Goal: Check status: Check status

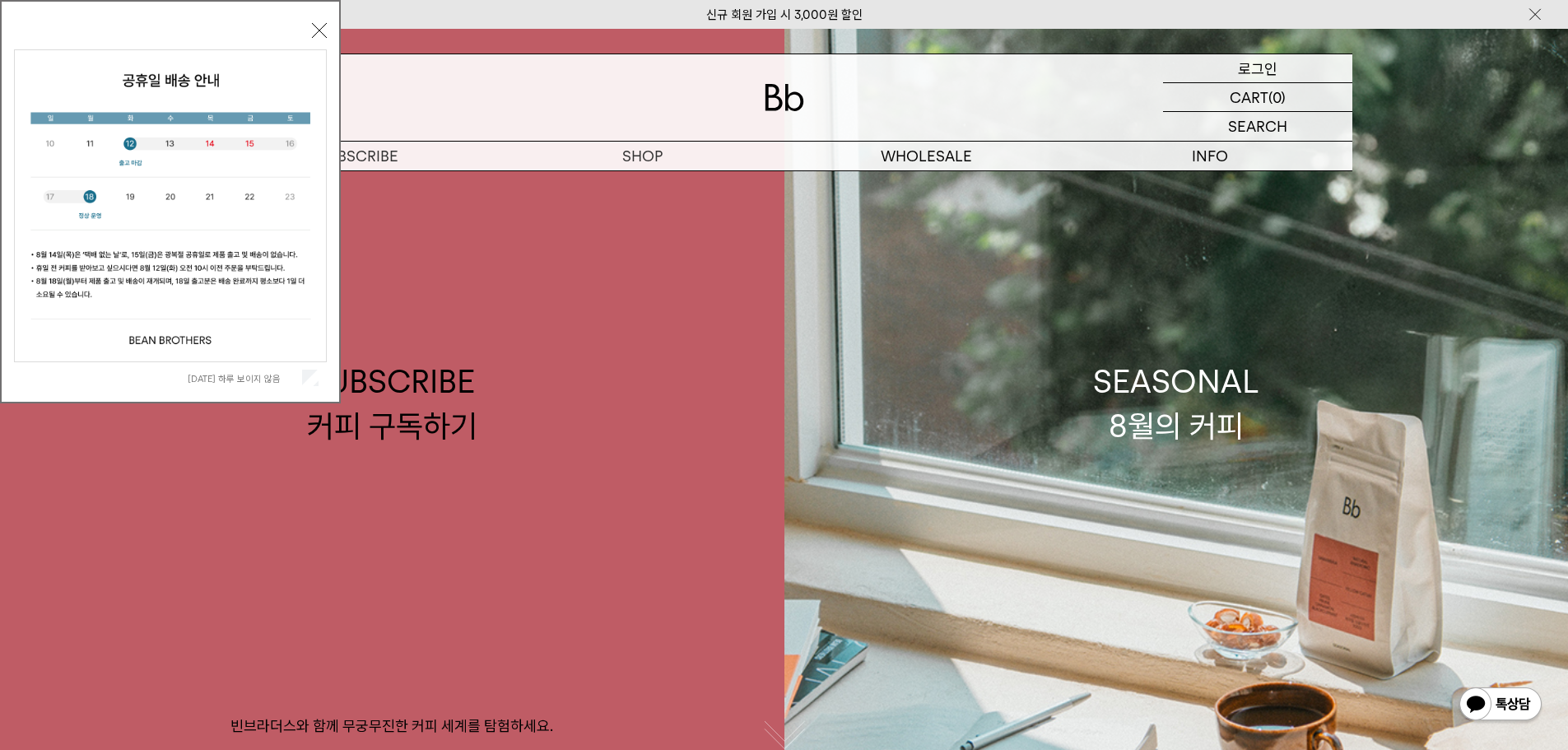
click at [1262, 70] on p "로그인" at bounding box center [1258, 68] width 39 height 28
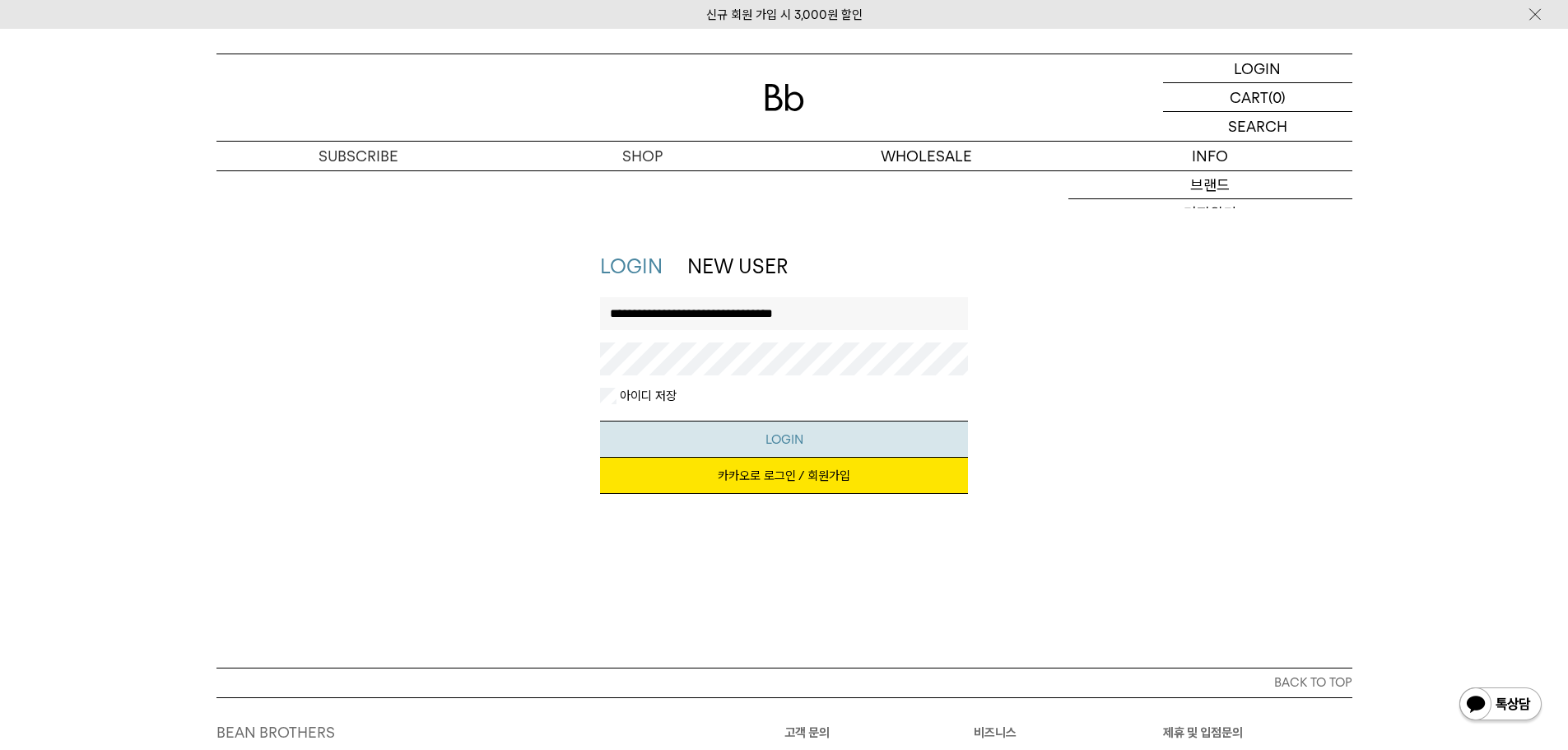
click at [794, 430] on button "LOGIN" at bounding box center [784, 440] width 367 height 37
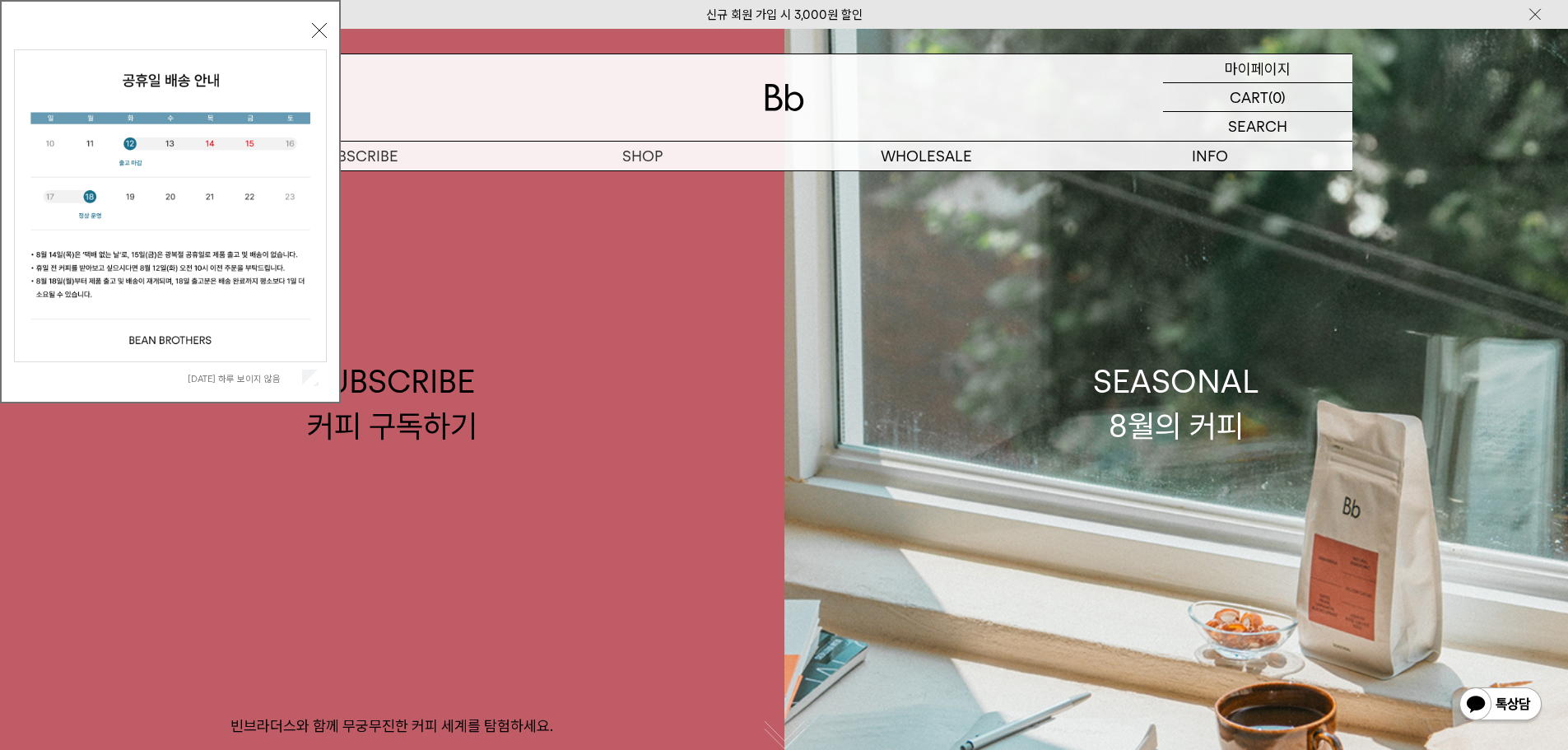
click at [1240, 65] on p "마이페이지" at bounding box center [1258, 68] width 65 height 28
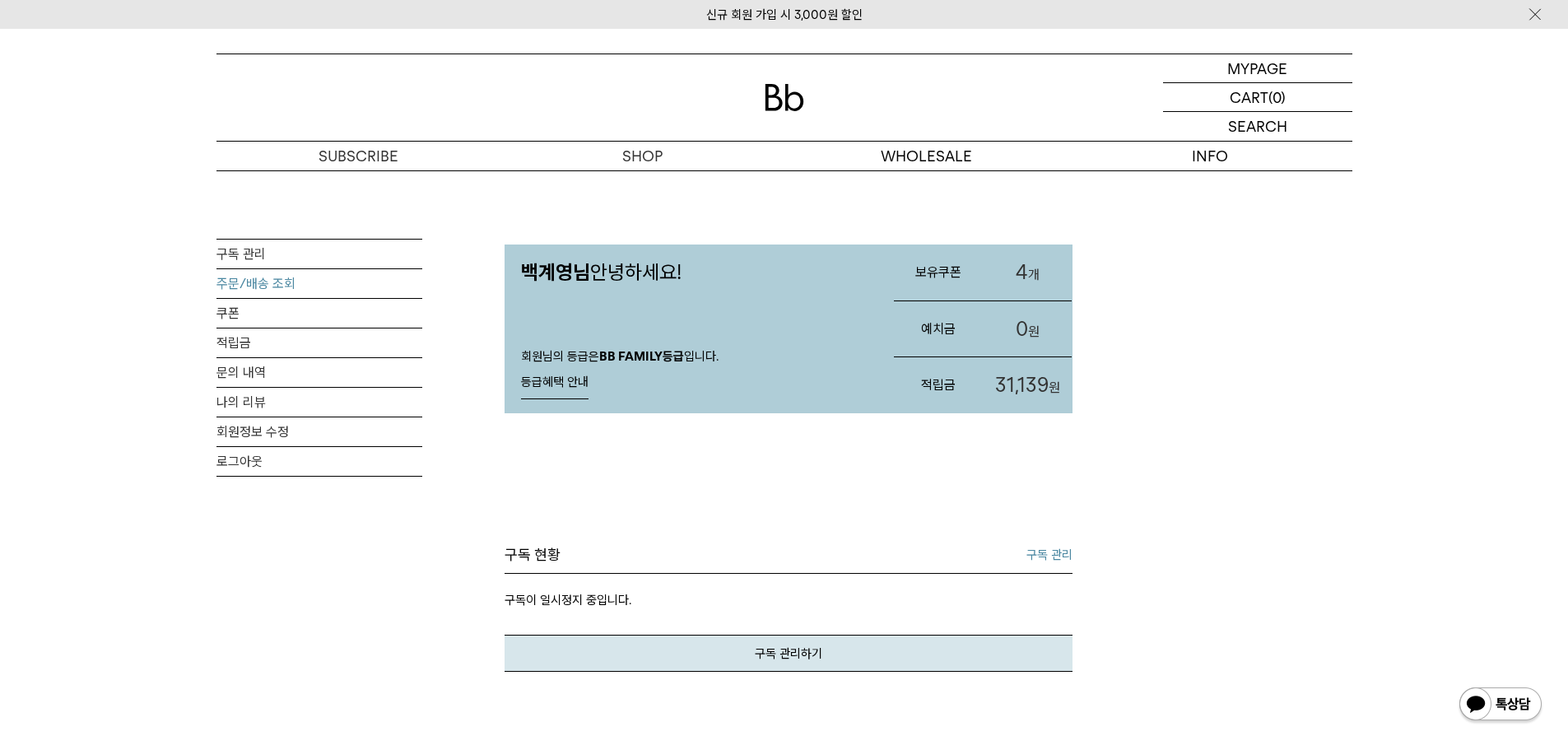
click at [244, 285] on link "주문/배송 조회" at bounding box center [320, 283] width 206 height 29
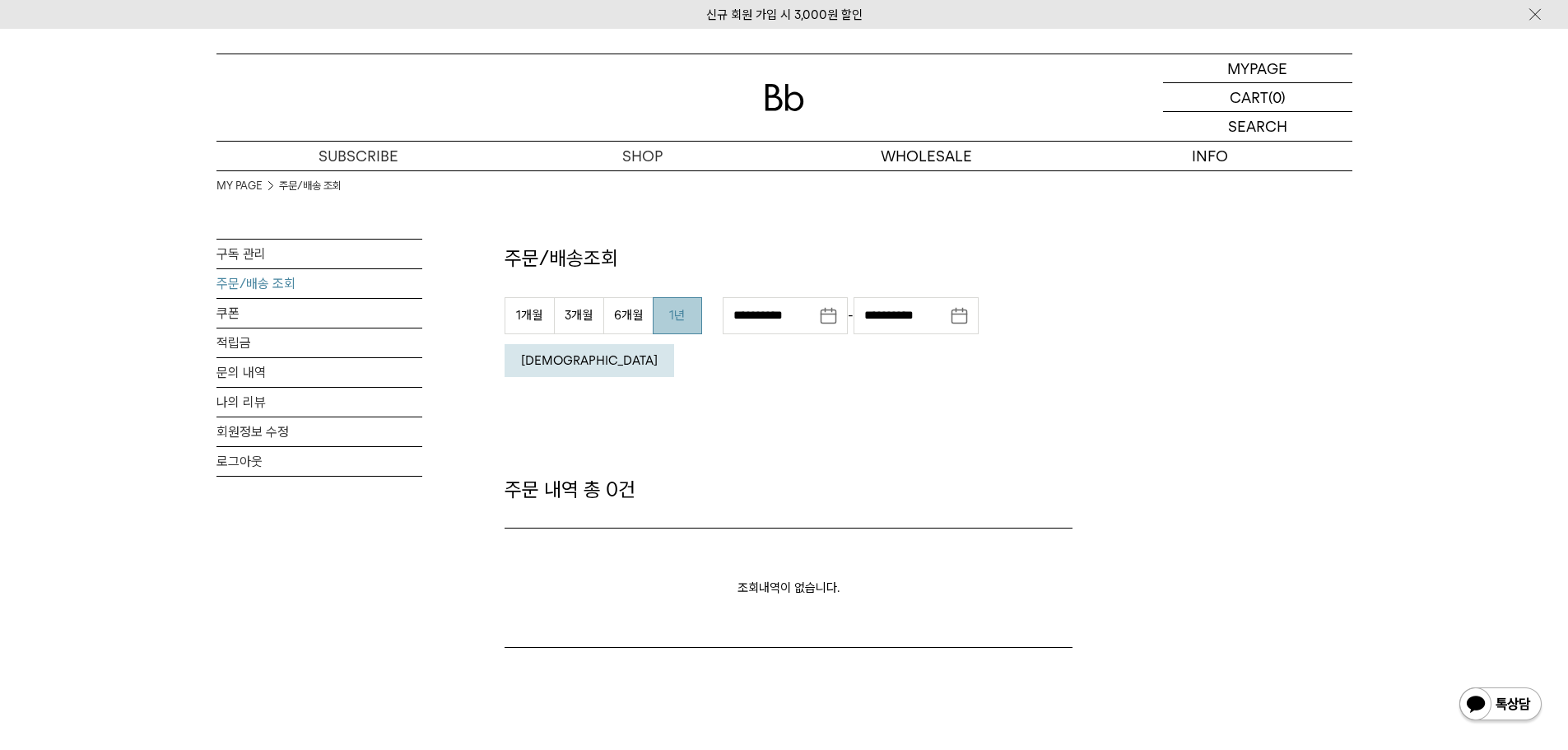
click at [669, 320] on button "1년" at bounding box center [677, 316] width 50 height 37
type input "**********"
click at [674, 344] on button "조회" at bounding box center [589, 360] width 169 height 33
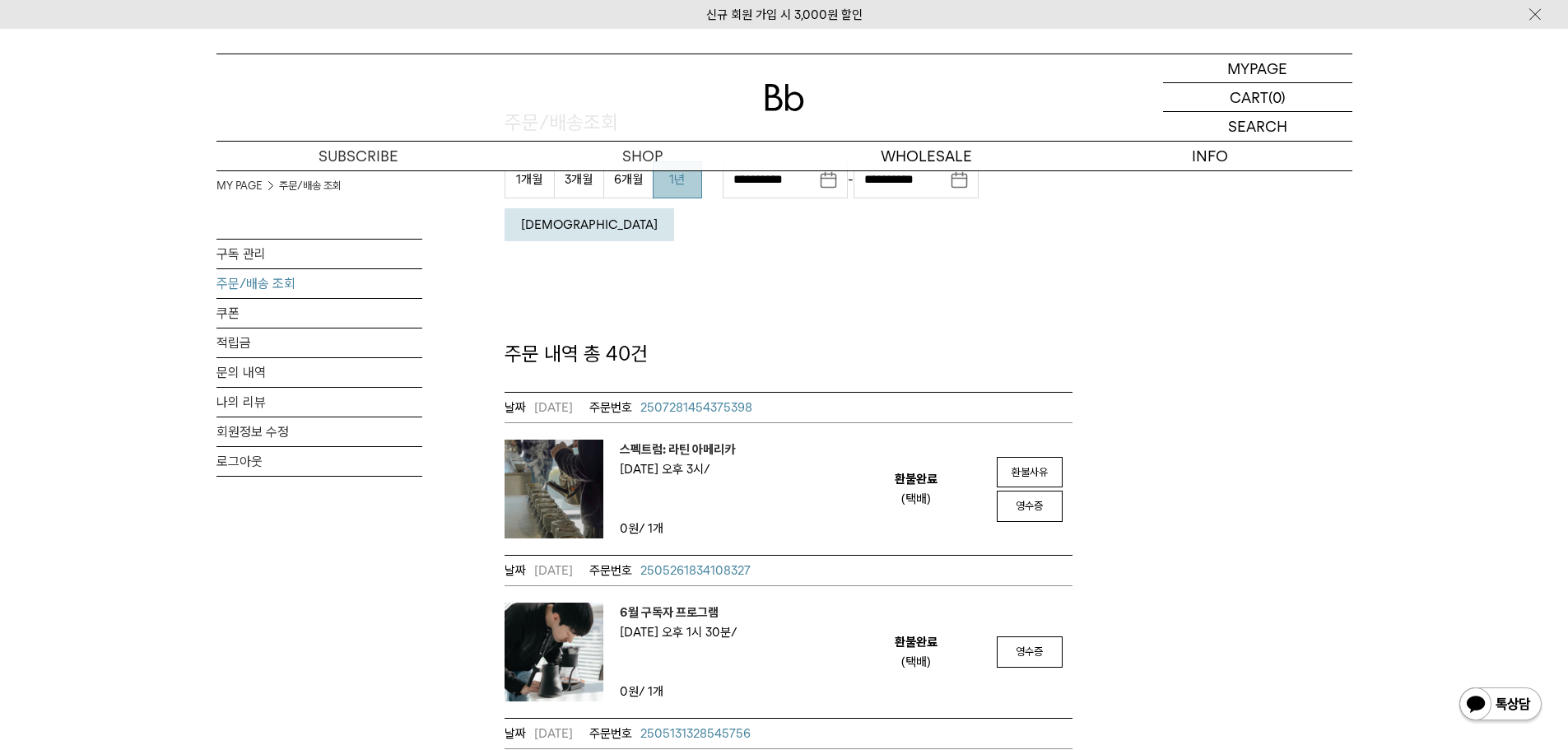
scroll to position [165, 0]
